Goal: Task Accomplishment & Management: Use online tool/utility

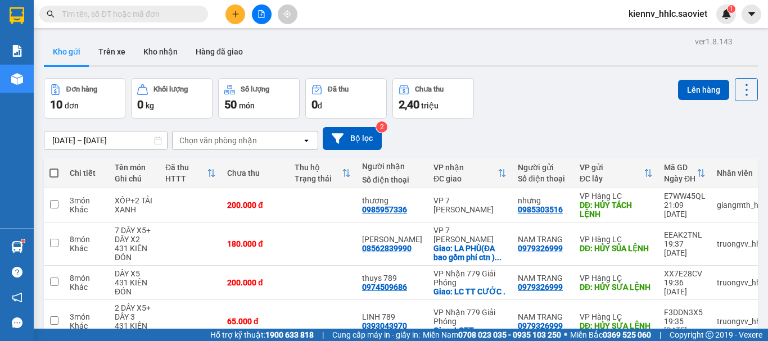
click at [153, 10] on input "text" at bounding box center [128, 14] width 133 height 12
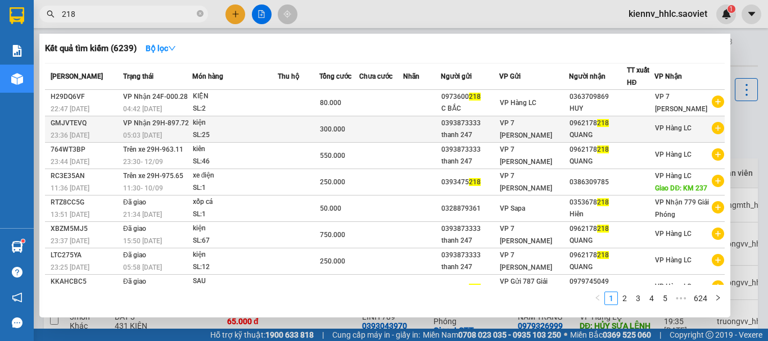
type input "218"
click at [248, 136] on div "SL: 25" at bounding box center [235, 135] width 84 height 12
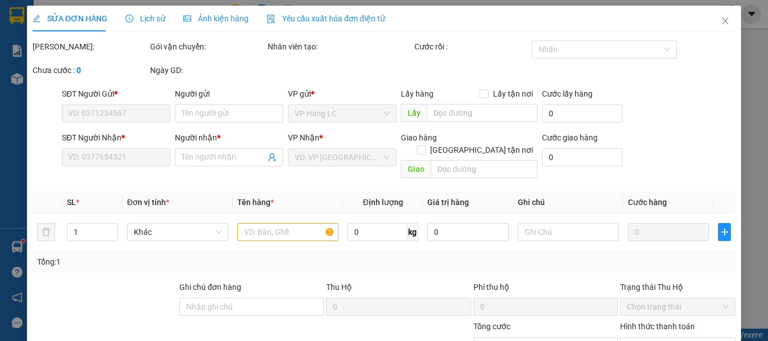
type input "0393873333"
type input "thanh 247"
type input "0962178218"
type input "QUANG"
type input "300.000"
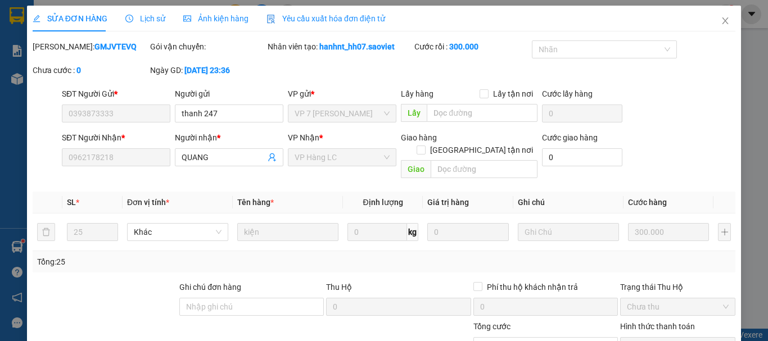
scroll to position [77, 0]
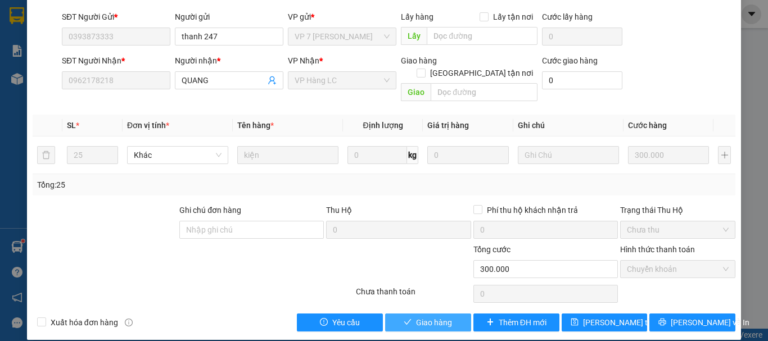
click at [440, 317] on span "Giao hàng" at bounding box center [434, 323] width 36 height 12
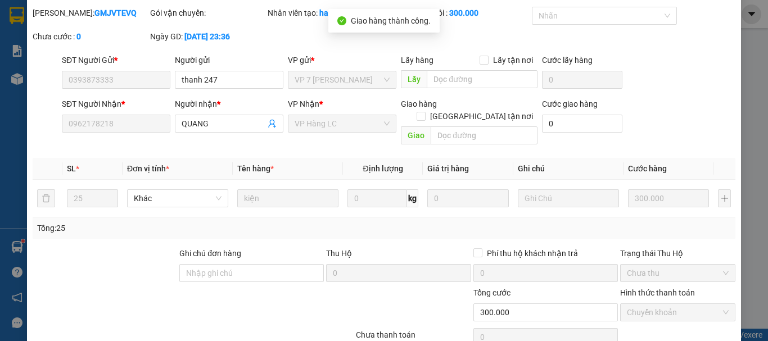
scroll to position [0, 0]
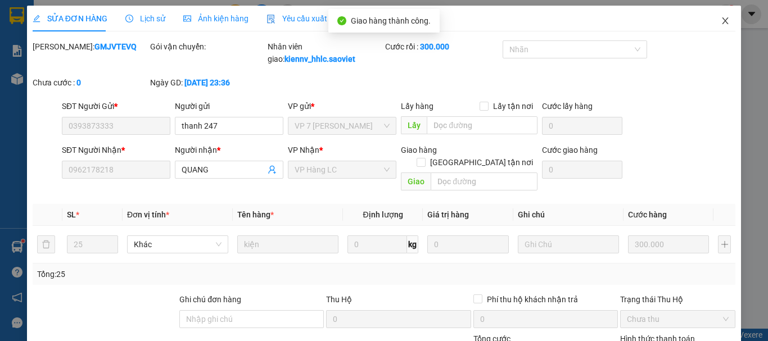
click at [721, 19] on icon "close" at bounding box center [725, 20] width 9 height 9
